Goal: Task Accomplishment & Management: Manage account settings

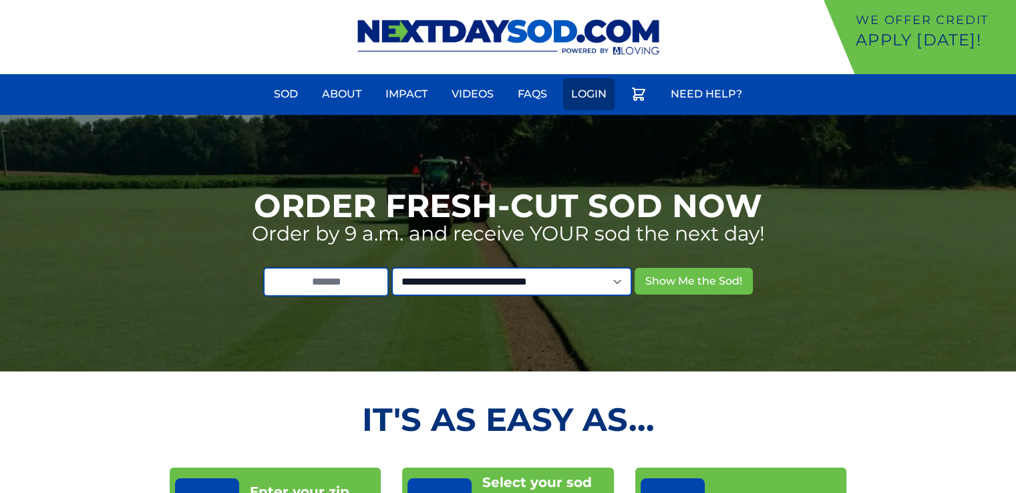
click at [591, 90] on link "Login" at bounding box center [588, 94] width 51 height 32
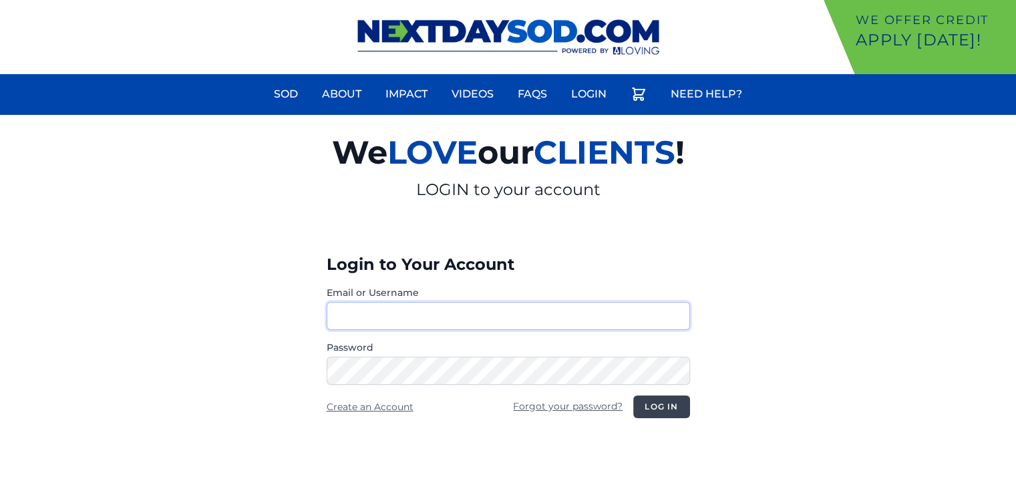
type input "**********"
click at [665, 403] on button "Log in" at bounding box center [661, 406] width 56 height 23
